Goal: Navigation & Orientation: Understand site structure

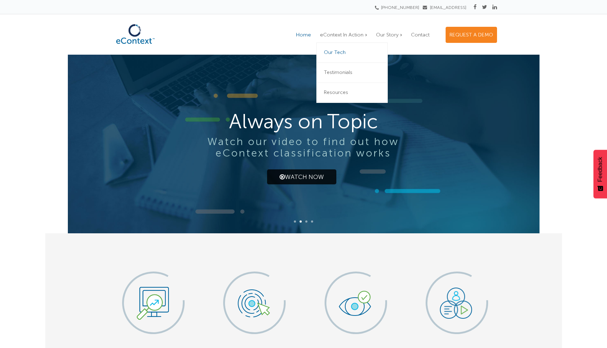
click at [343, 53] on span "Our Tech" at bounding box center [335, 52] width 22 height 6
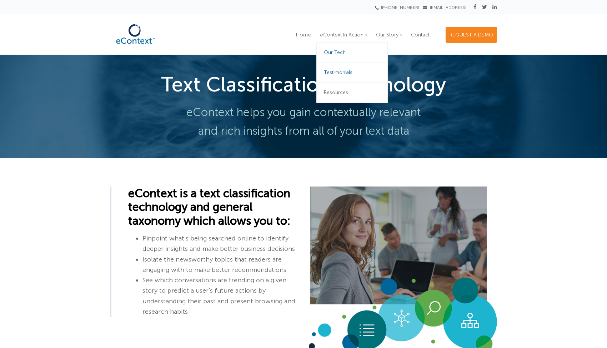
click at [338, 75] on span "Testimonials" at bounding box center [338, 72] width 29 height 6
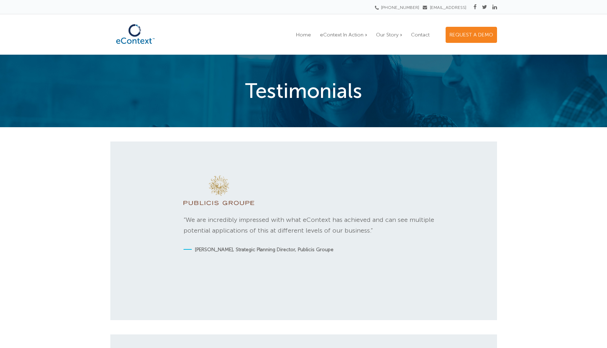
click at [388, 36] on span "Our Story" at bounding box center [387, 35] width 23 height 6
click at [383, 53] on span "Our Vision" at bounding box center [392, 52] width 24 height 6
